Goal: Task Accomplishment & Management: Manage account settings

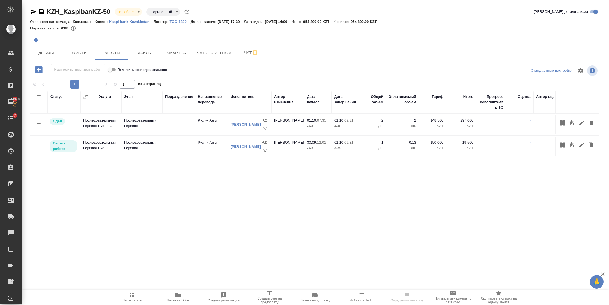
click at [130, 293] on icon "button" at bounding box center [132, 295] width 7 height 7
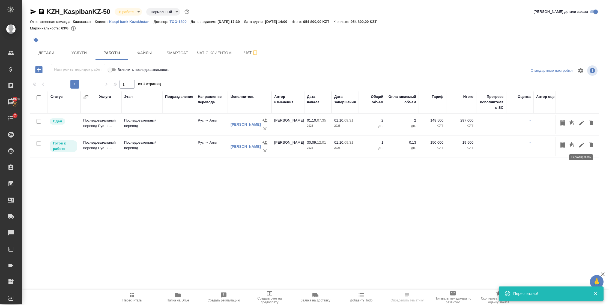
click at [581, 147] on icon "button" at bounding box center [581, 145] width 7 height 7
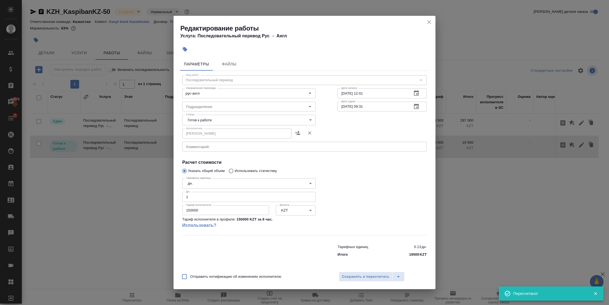
click at [435, 21] on div "Редактирование работы Услуга: Последовательный перевод Рус → Англ Параметры Фай…" at bounding box center [304, 152] width 609 height 305
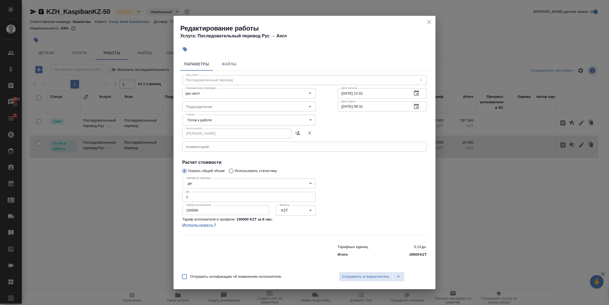
click at [431, 22] on icon "close" at bounding box center [429, 22] width 7 height 7
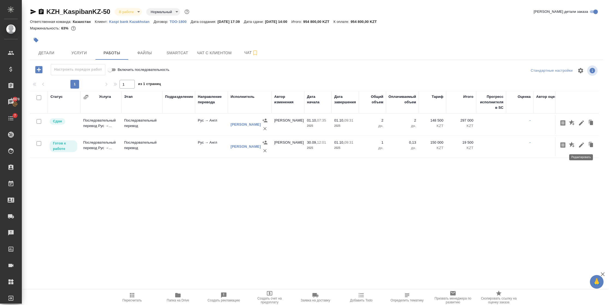
click at [579, 145] on icon "button" at bounding box center [581, 145] width 7 height 7
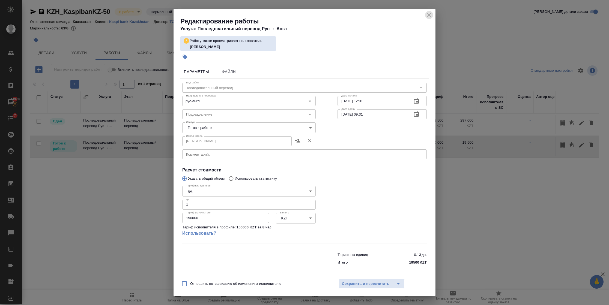
click at [428, 15] on icon "close" at bounding box center [429, 15] width 7 height 7
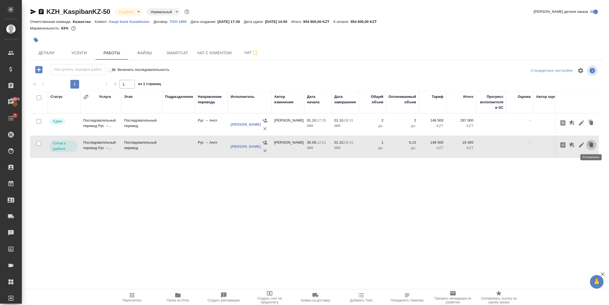
click at [593, 146] on icon "button" at bounding box center [591, 145] width 8 height 8
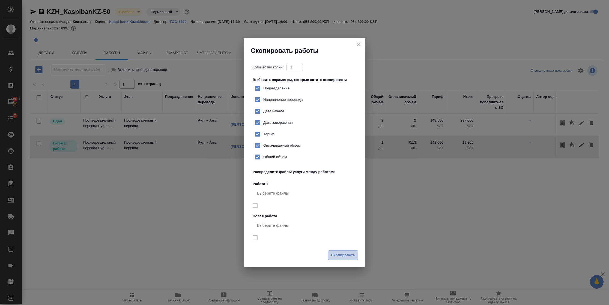
click at [342, 256] on span "Скопировать" at bounding box center [343, 255] width 24 height 6
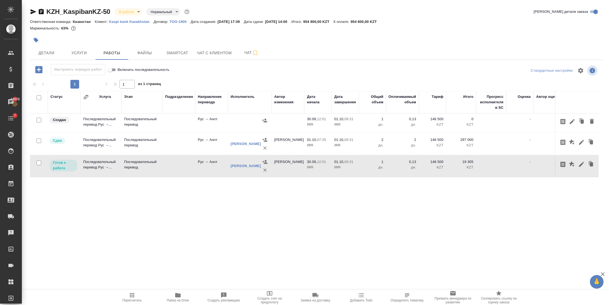
click at [133, 294] on icon "button" at bounding box center [132, 295] width 4 height 4
click at [84, 95] on icon "button" at bounding box center [85, 96] width 5 height 5
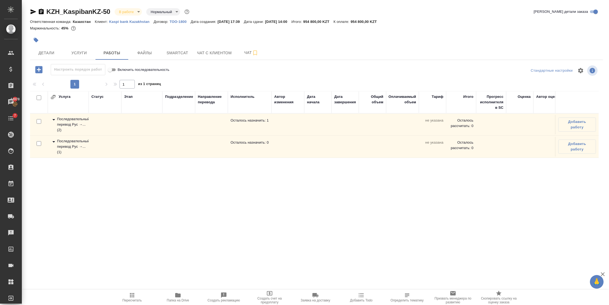
click at [84, 95] on div "Услуга" at bounding box center [70, 97] width 41 height 6
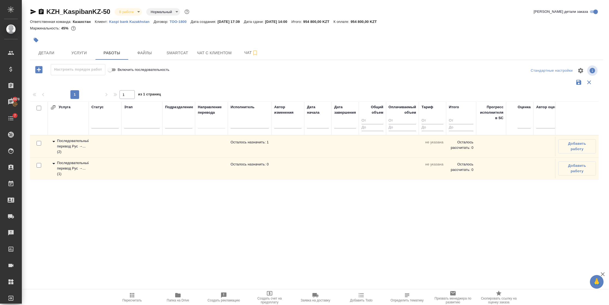
click at [56, 106] on div at bounding box center [54, 107] width 8 height 6
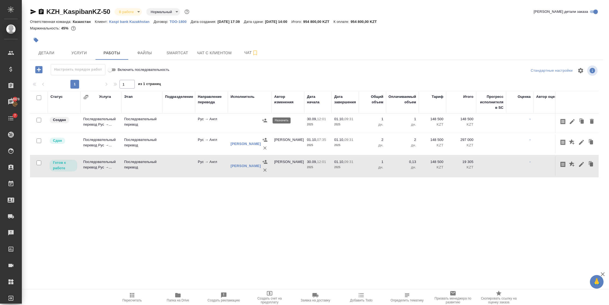
click at [264, 120] on icon "button" at bounding box center [264, 121] width 5 height 4
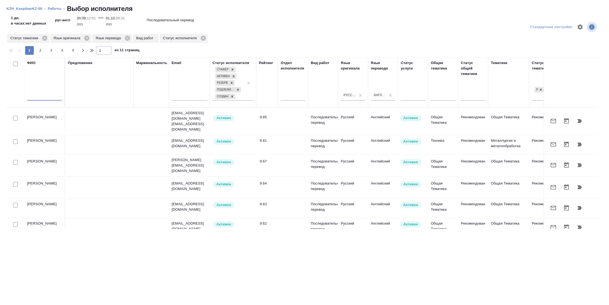
click at [39, 95] on input "text" at bounding box center [44, 97] width 35 height 7
type input "Машнин"
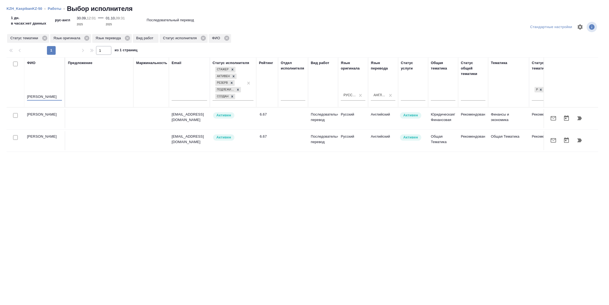
click at [581, 140] on icon "button" at bounding box center [579, 141] width 5 height 4
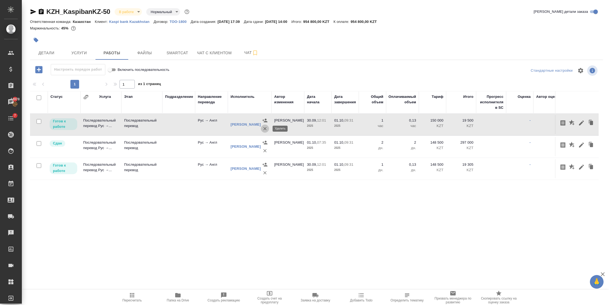
click at [265, 127] on icon "button" at bounding box center [264, 128] width 5 height 5
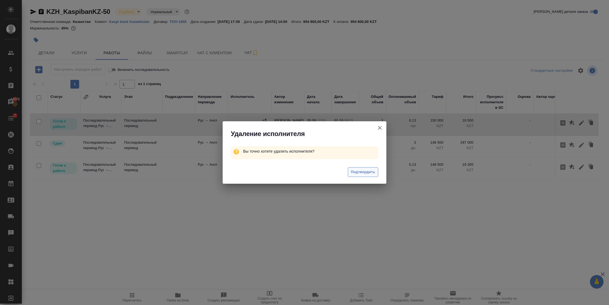
click at [356, 170] on span "Подтвердить" at bounding box center [363, 172] width 24 height 6
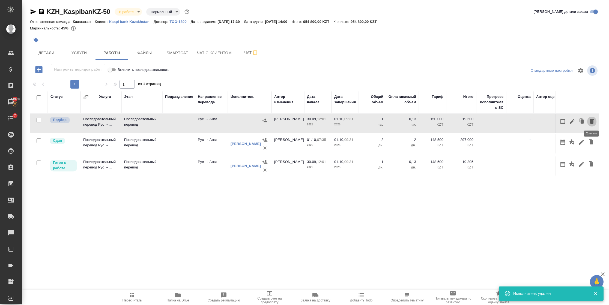
click at [594, 123] on button "button" at bounding box center [591, 121] width 9 height 10
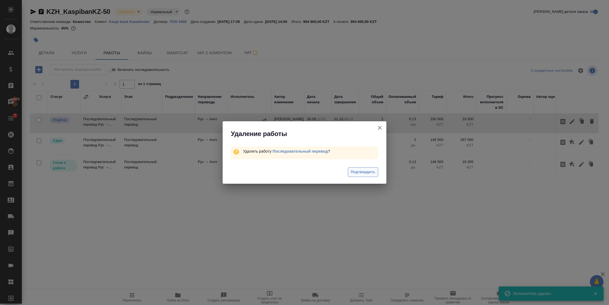
click at [368, 172] on span "Подтвердить" at bounding box center [363, 172] width 24 height 6
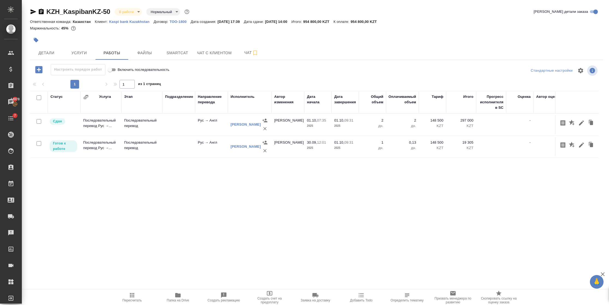
click at [136, 300] on span "Пересчитать" at bounding box center [131, 301] width 19 height 4
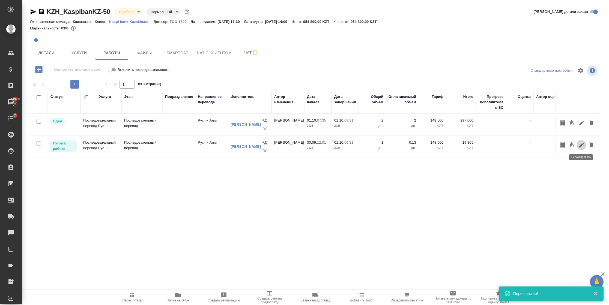
click at [580, 144] on icon "button" at bounding box center [581, 145] width 7 height 7
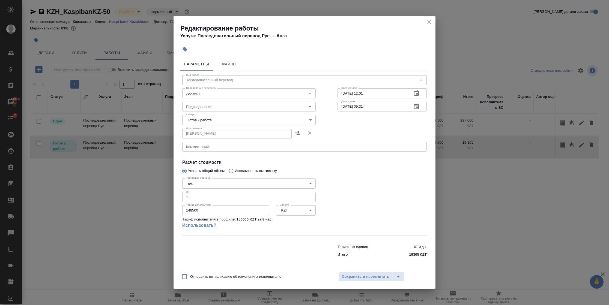
click at [202, 224] on link "Использовать?" at bounding box center [248, 225] width 133 height 7
type input "5a8b1489cc6b4906c91bfd93"
type input "150000"
click at [361, 274] on span "Сохранить и пересчитать" at bounding box center [365, 277] width 47 height 6
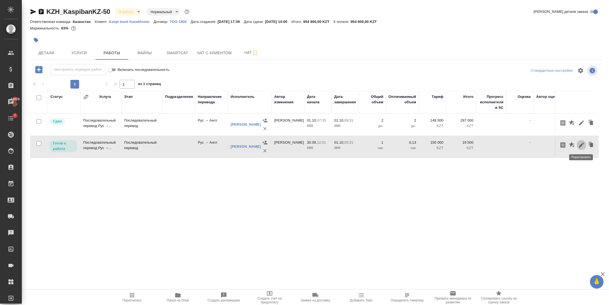
click at [579, 146] on icon "button" at bounding box center [581, 145] width 5 height 5
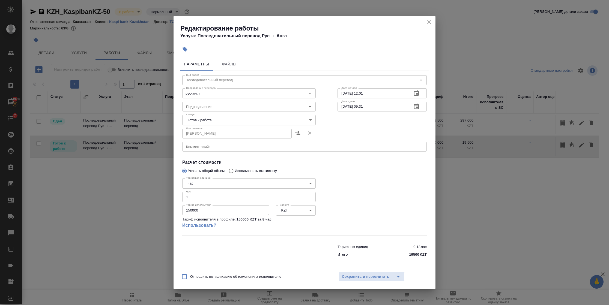
click at [200, 188] on body "🙏 .cls-1 fill:#fff; AWATERA Semenets Irina Клиенты Спецификации Заказы 44978 Ча…" at bounding box center [304, 152] width 609 height 305
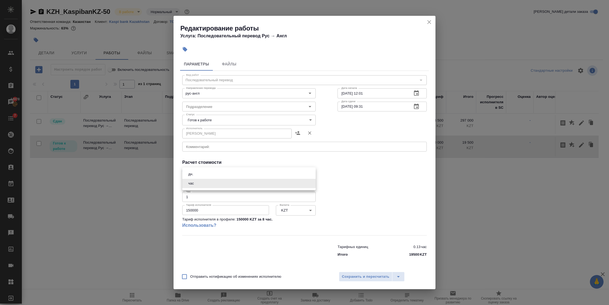
click at [194, 173] on button "дн." at bounding box center [191, 174] width 8 height 6
type input "5a8b1489cc6b4906c91bfd8a"
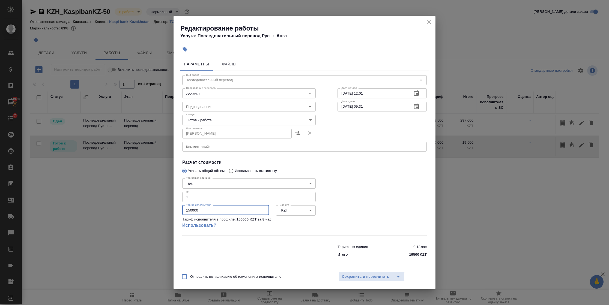
drag, startPoint x: 189, startPoint y: 208, endPoint x: 139, endPoint y: 202, distance: 50.2
click at [140, 203] on div "Редактирование работы Услуга: Последовательный перевод Рус → Англ Параметры Фай…" at bounding box center [304, 152] width 609 height 305
type input "148500"
click at [358, 279] on span "Сохранить и пересчитать" at bounding box center [365, 277] width 47 height 6
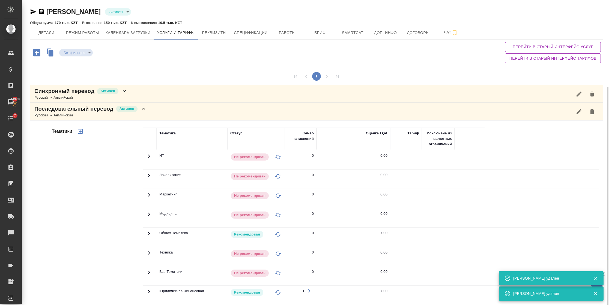
scroll to position [46, 0]
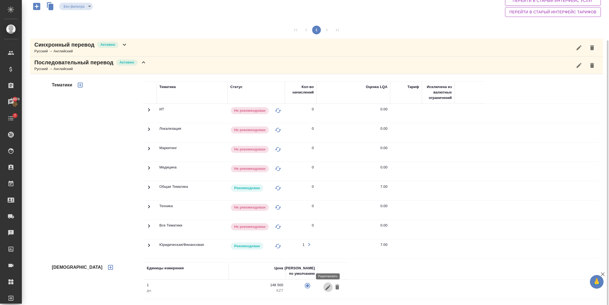
click at [327, 289] on icon "button" at bounding box center [327, 287] width 5 height 5
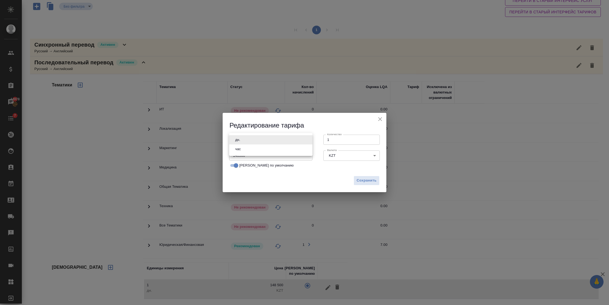
click at [305, 139] on body "🙏 .cls-1 fill:#fff; AWATERA Semenets Irina Клиенты Спецификации Заказы 44978 Ча…" at bounding box center [304, 152] width 609 height 305
click at [275, 149] on li "час" at bounding box center [270, 149] width 83 height 9
type input "5a8b1489cc6b4906c91bfd93"
drag, startPoint x: 246, startPoint y: 155, endPoint x: 215, endPoint y: 154, distance: 30.8
click at [216, 155] on div "Редактирование тарифа Единица измерения час 5a8b1489cc6b4906c91bfd93 Единица из…" at bounding box center [304, 152] width 609 height 305
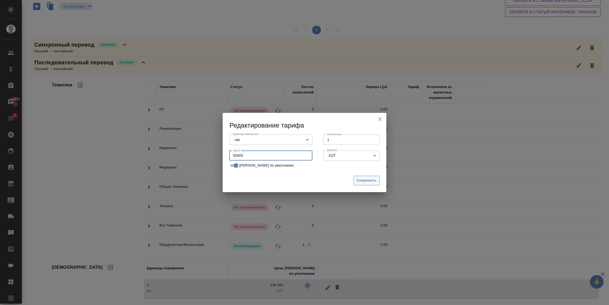
type input "50000"
click at [371, 180] on span "Сохранить" at bounding box center [366, 181] width 20 height 6
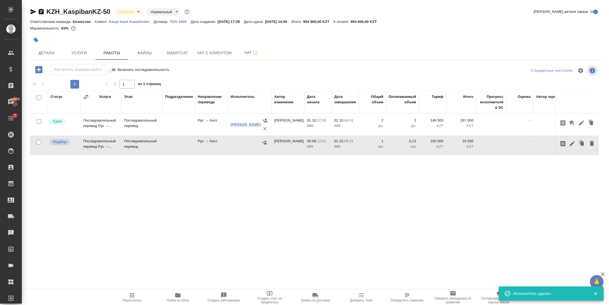
click at [234, 124] on link "[PERSON_NAME]" at bounding box center [245, 124] width 30 height 4
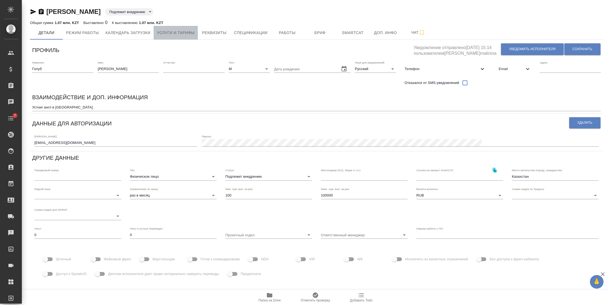
click at [175, 31] on span "Услуги и тарифы" at bounding box center [176, 32] width 38 height 7
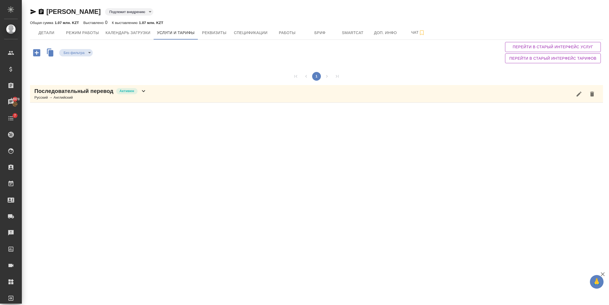
click at [143, 92] on icon at bounding box center [143, 91] width 7 height 7
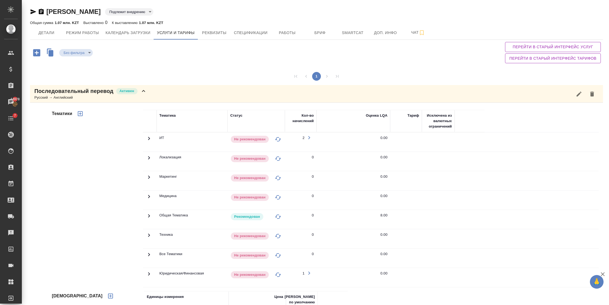
scroll to position [29, 0]
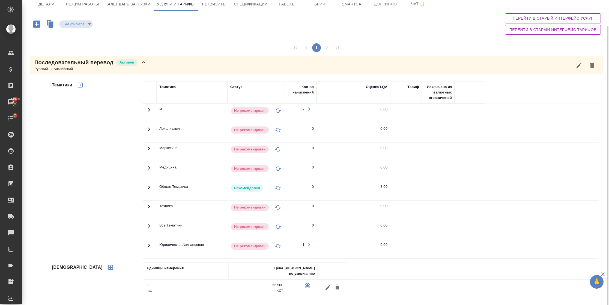
drag, startPoint x: 499, startPoint y: 210, endPoint x: 490, endPoint y: 210, distance: 9.0
click at [499, 210] on tr "Техника Не рекомендован 0 0.00" at bounding box center [370, 210] width 455 height 19
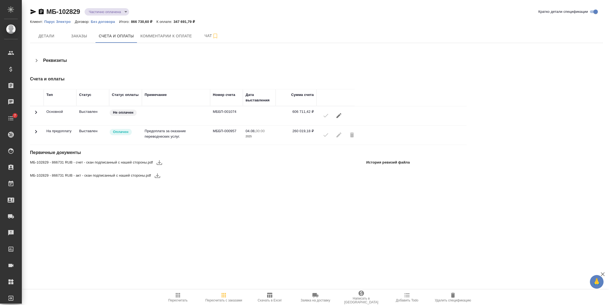
click at [33, 134] on icon at bounding box center [36, 131] width 7 height 7
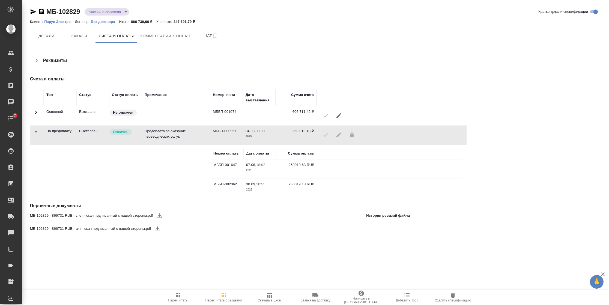
click at [33, 134] on icon at bounding box center [36, 131] width 7 height 7
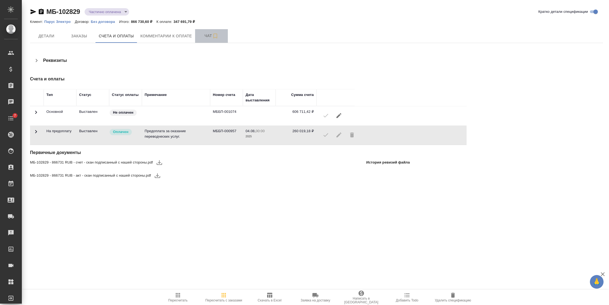
click at [199, 36] on span "Чат" at bounding box center [211, 35] width 26 height 7
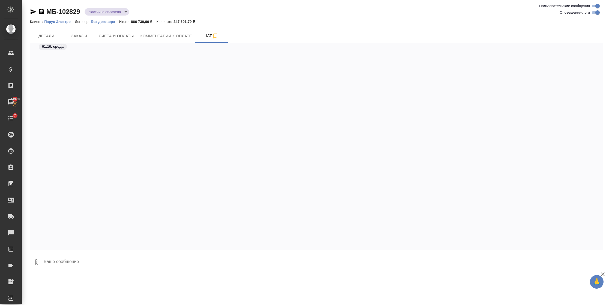
scroll to position [876, 0]
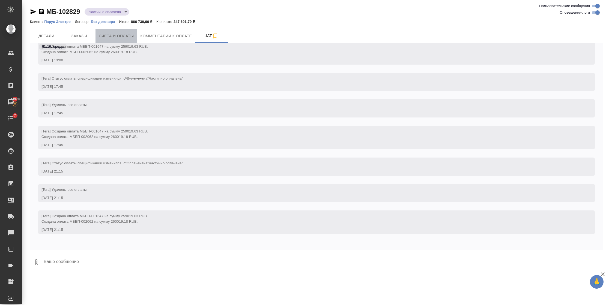
click at [101, 34] on span "Счета и оплаты" at bounding box center [116, 36] width 35 height 7
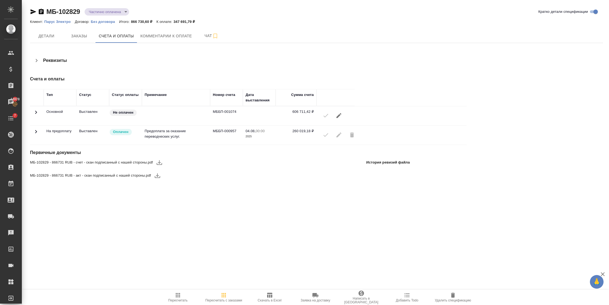
click at [35, 131] on icon at bounding box center [36, 131] width 2 height 3
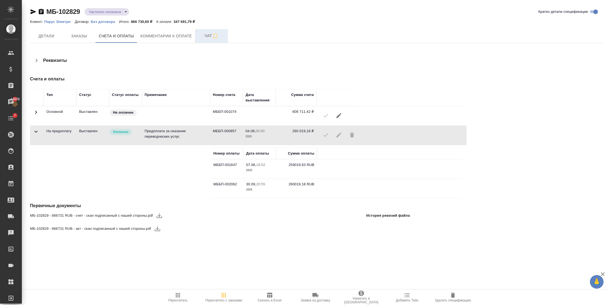
click at [204, 33] on span "Чат" at bounding box center [211, 35] width 26 height 7
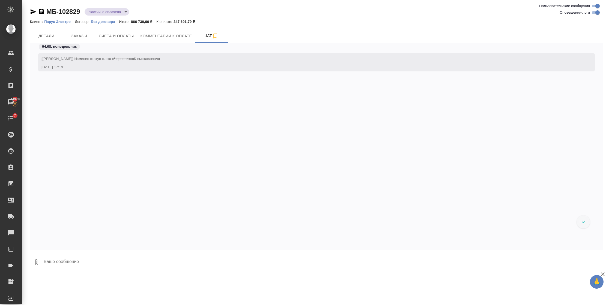
scroll to position [876, 0]
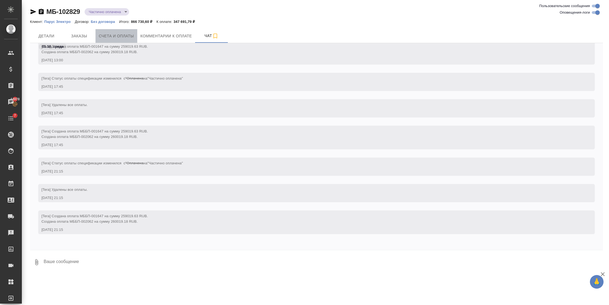
click at [113, 32] on button "Счета и оплаты" at bounding box center [116, 36] width 42 height 14
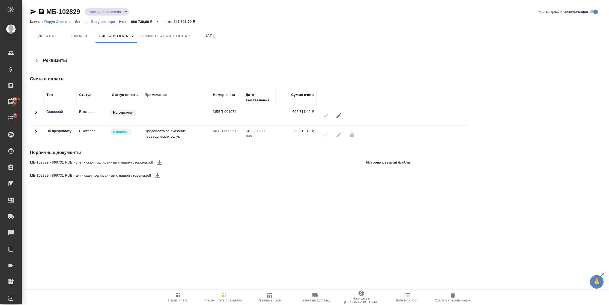
click at [37, 131] on icon at bounding box center [36, 131] width 7 height 7
